Goal: Information Seeking & Learning: Check status

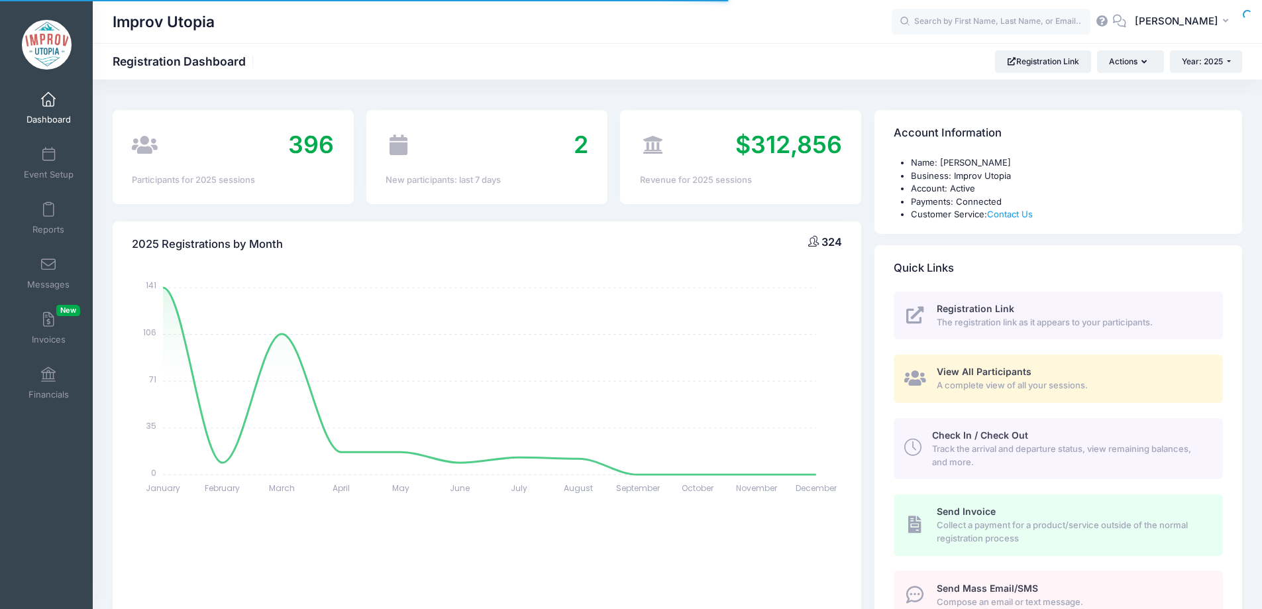
select select
click at [44, 274] on link "Messages" at bounding box center [48, 273] width 63 height 46
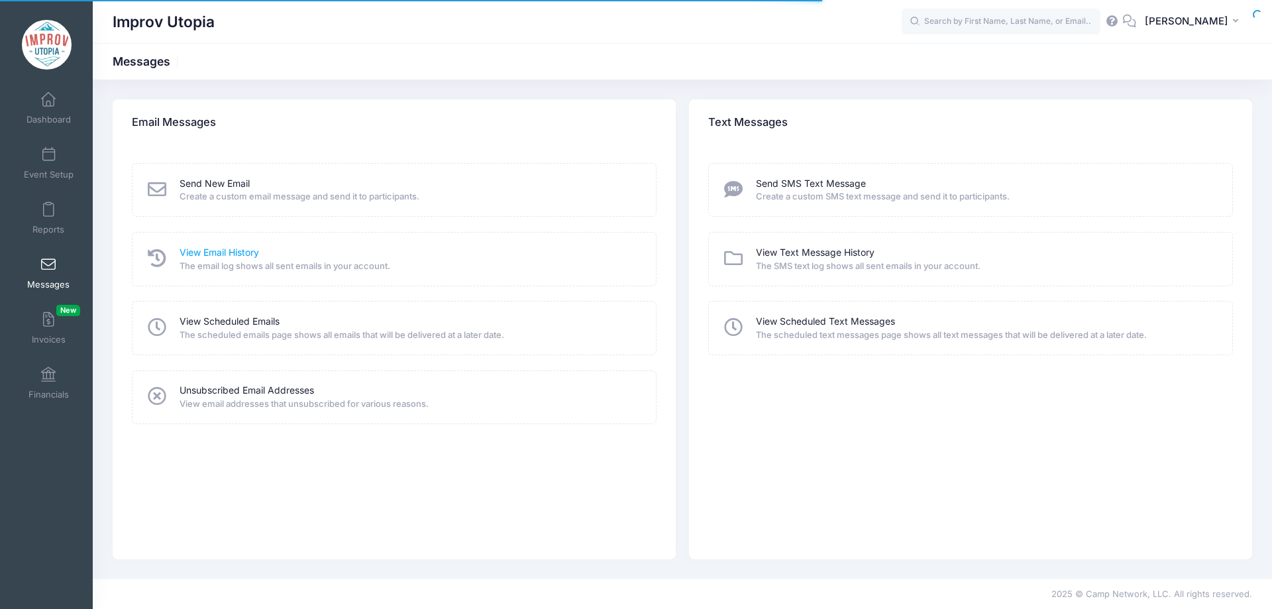
click at [225, 254] on link "View Email History" at bounding box center [220, 253] width 80 height 14
